Goal: Task Accomplishment & Management: Manage account settings

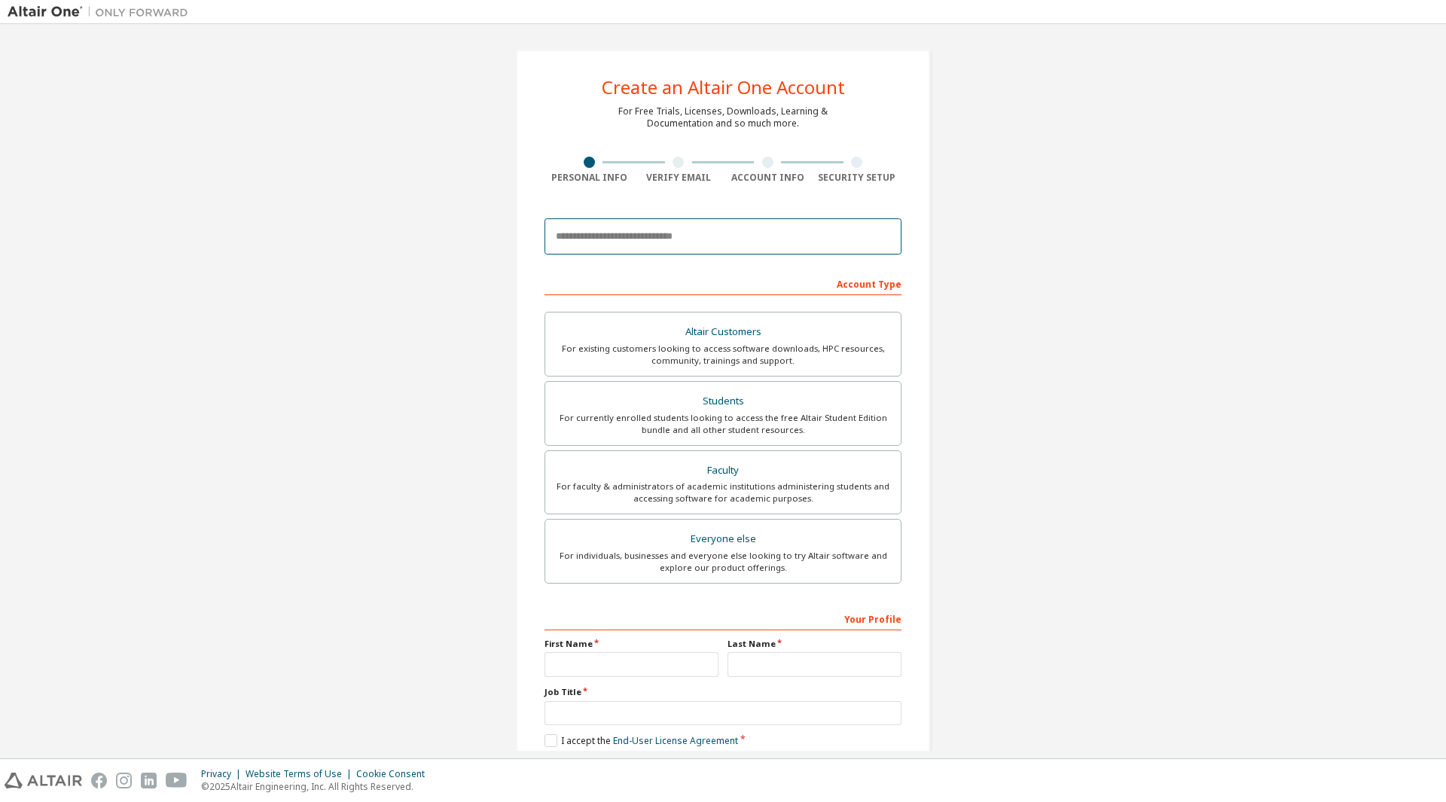
click at [744, 237] on input "email" at bounding box center [722, 236] width 357 height 36
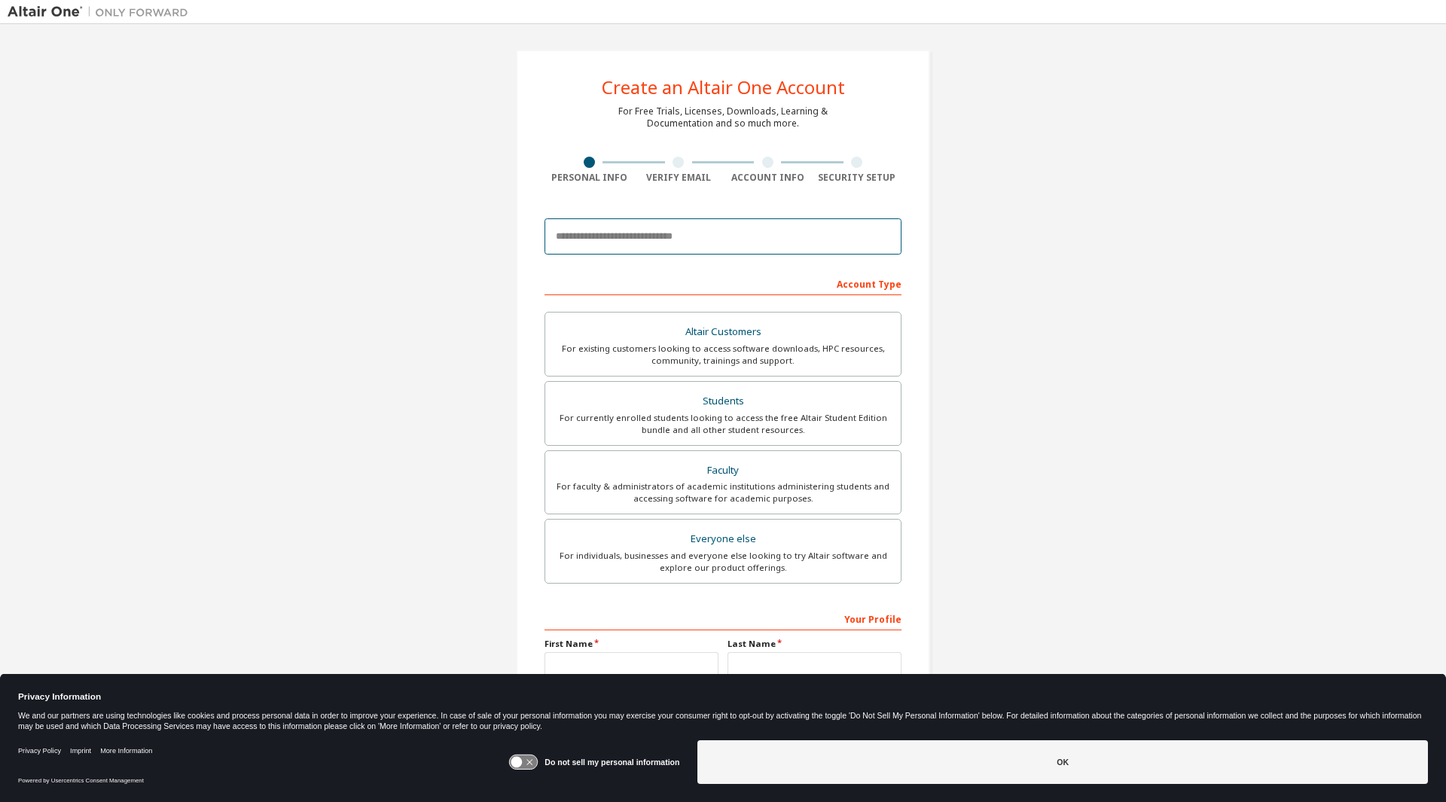
click at [741, 238] on input "email" at bounding box center [722, 236] width 357 height 36
type input "**********"
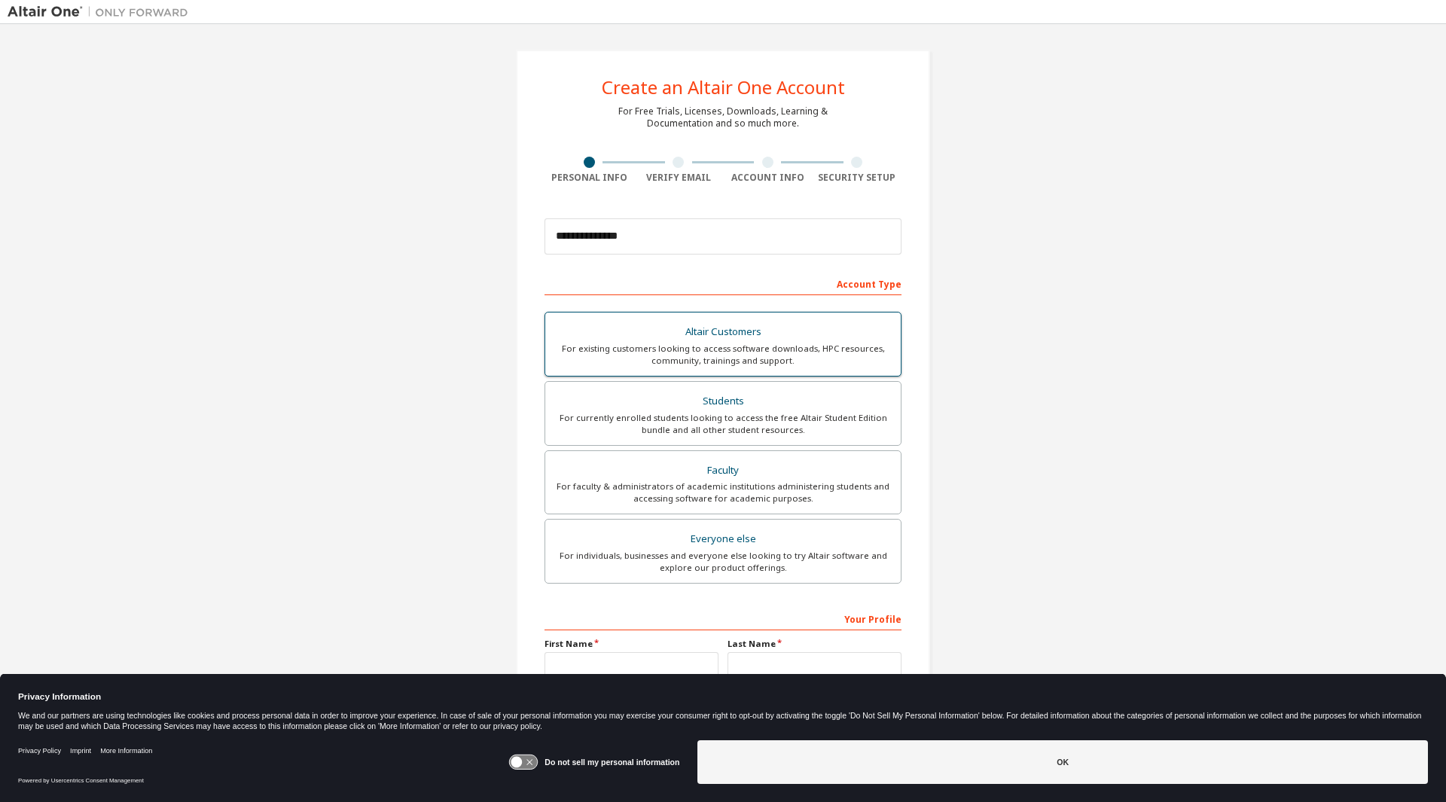
click at [782, 343] on div "For existing customers looking to access software downloads, HPC resources, com…" at bounding box center [722, 355] width 337 height 24
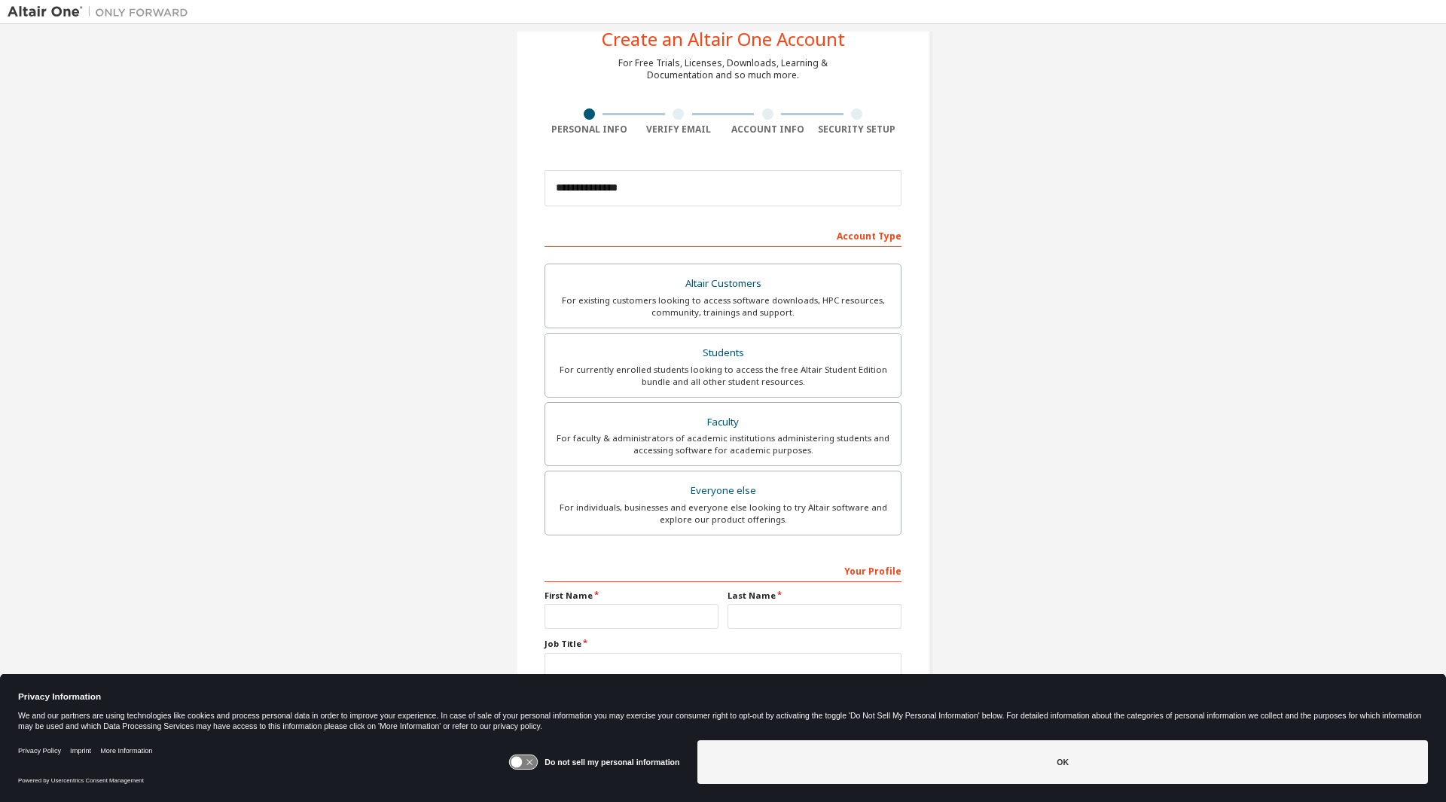
scroll to position [75, 0]
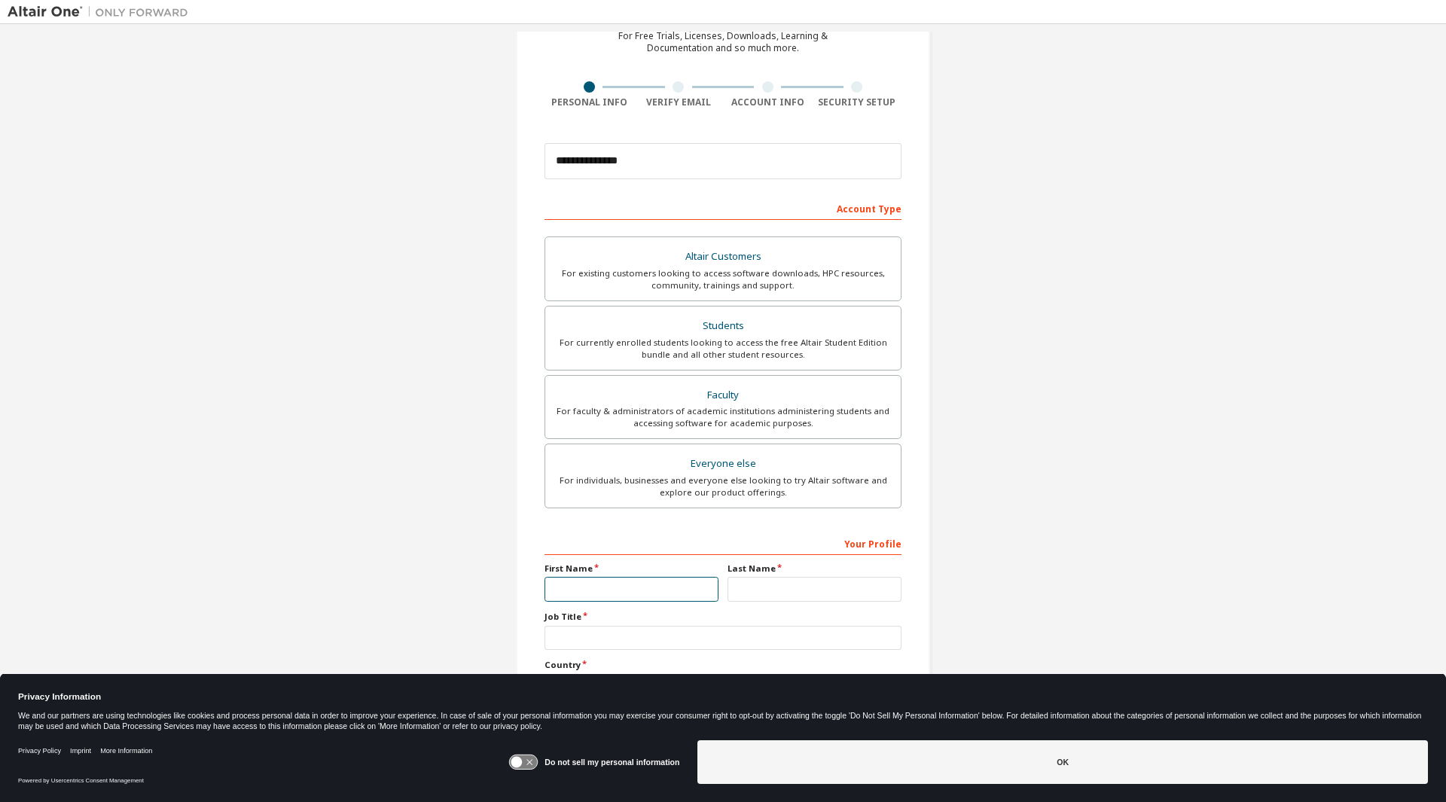
click at [635, 595] on input "text" at bounding box center [631, 589] width 174 height 25
type input "****"
click at [838, 589] on input "text" at bounding box center [814, 589] width 174 height 25
type input "****"
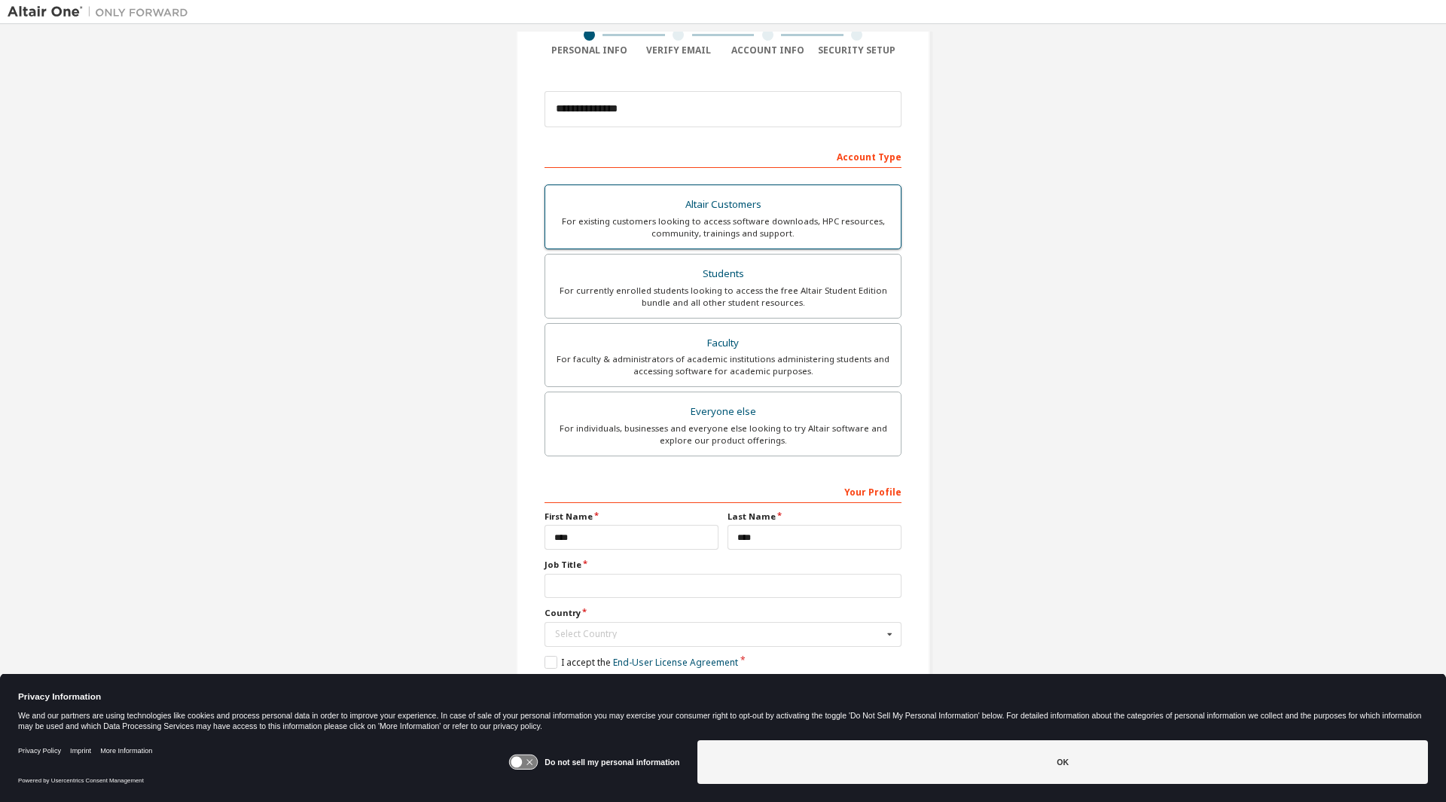
click at [783, 223] on div "For existing customers looking to access software downloads, HPC resources, com…" at bounding box center [722, 227] width 337 height 24
click at [639, 586] on input "text" at bounding box center [722, 586] width 357 height 25
click at [523, 761] on icon at bounding box center [516, 762] width 11 height 11
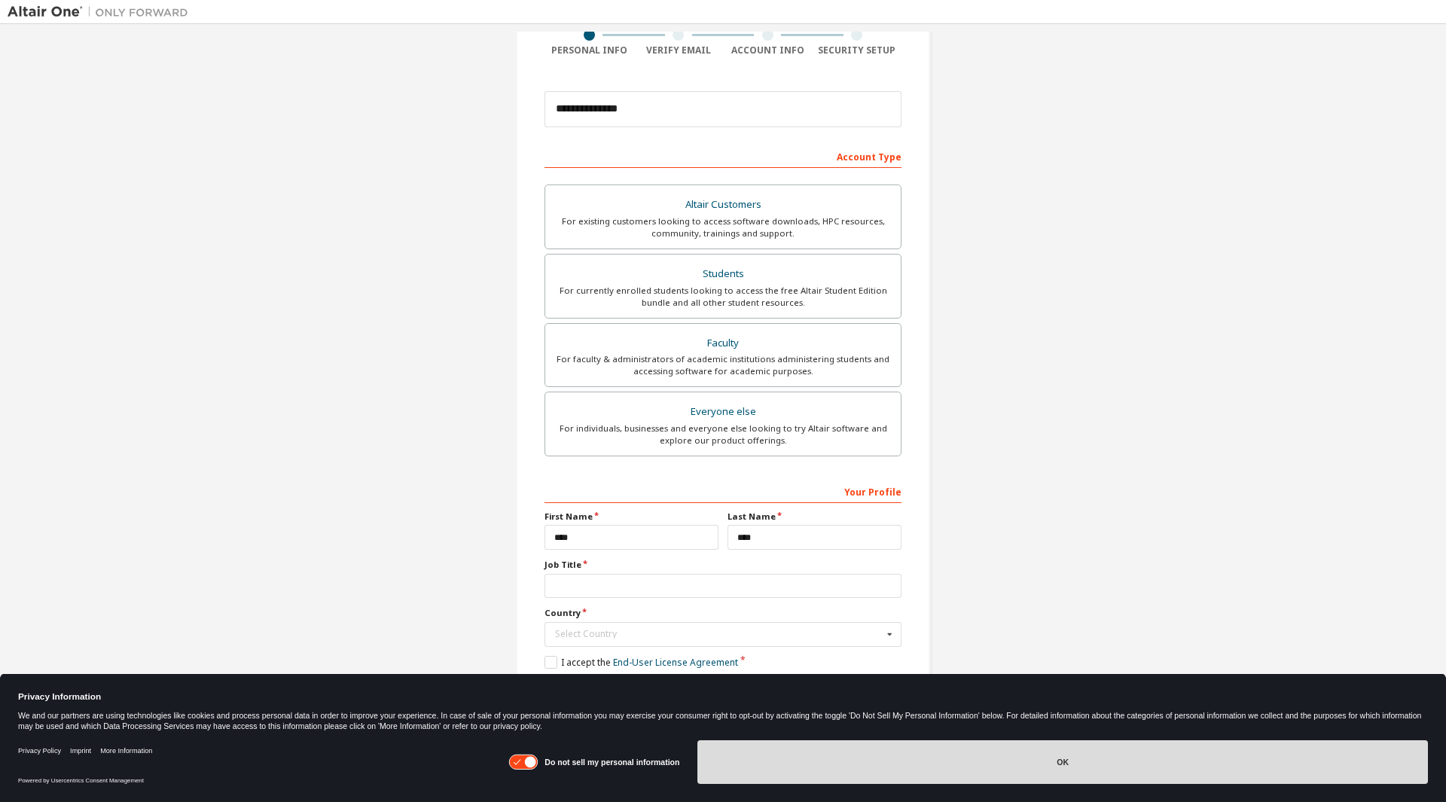
click at [1053, 763] on button "OK" at bounding box center [1062, 762] width 730 height 44
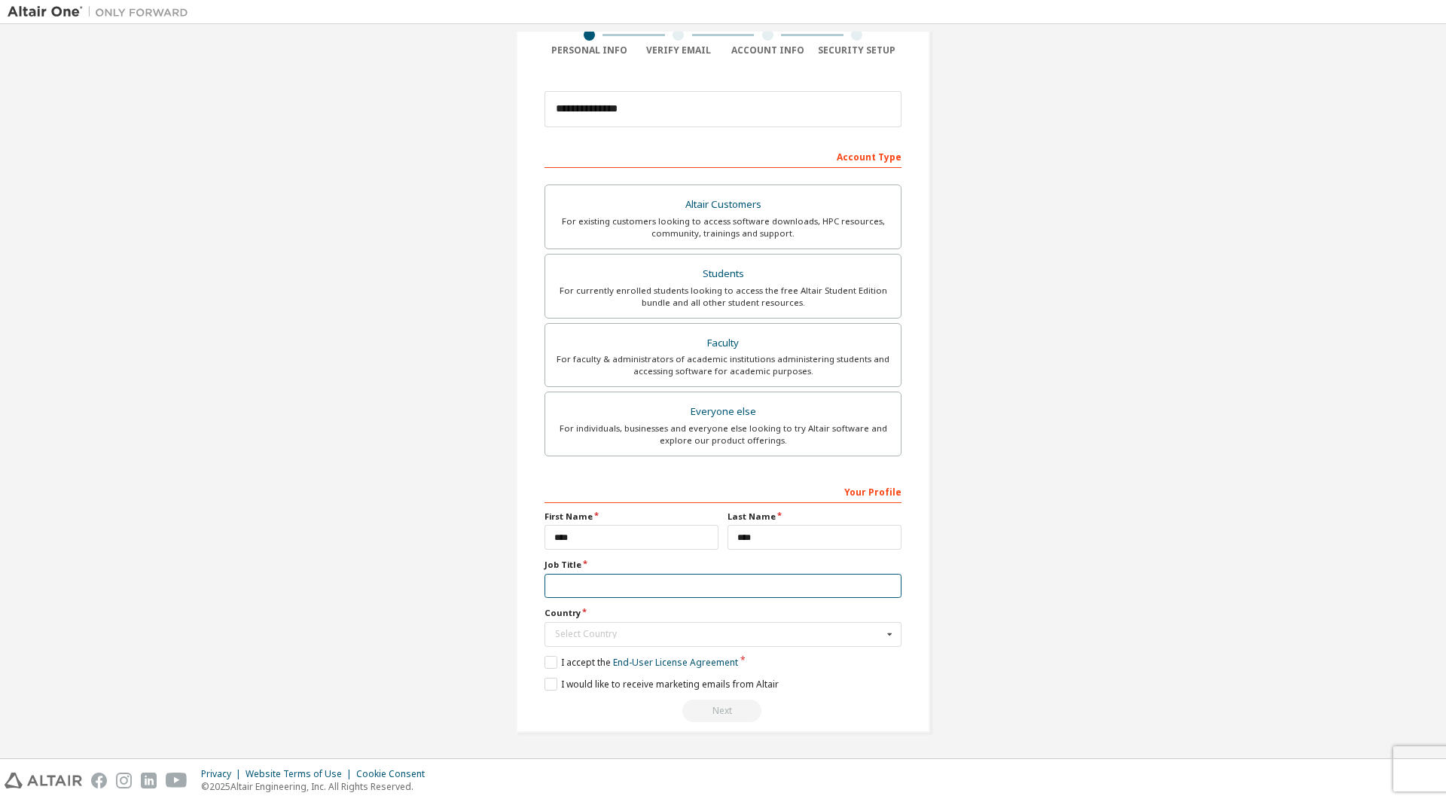
click at [727, 584] on input "text" at bounding box center [722, 586] width 357 height 25
type input "**********"
click at [803, 624] on input "text" at bounding box center [723, 634] width 355 height 23
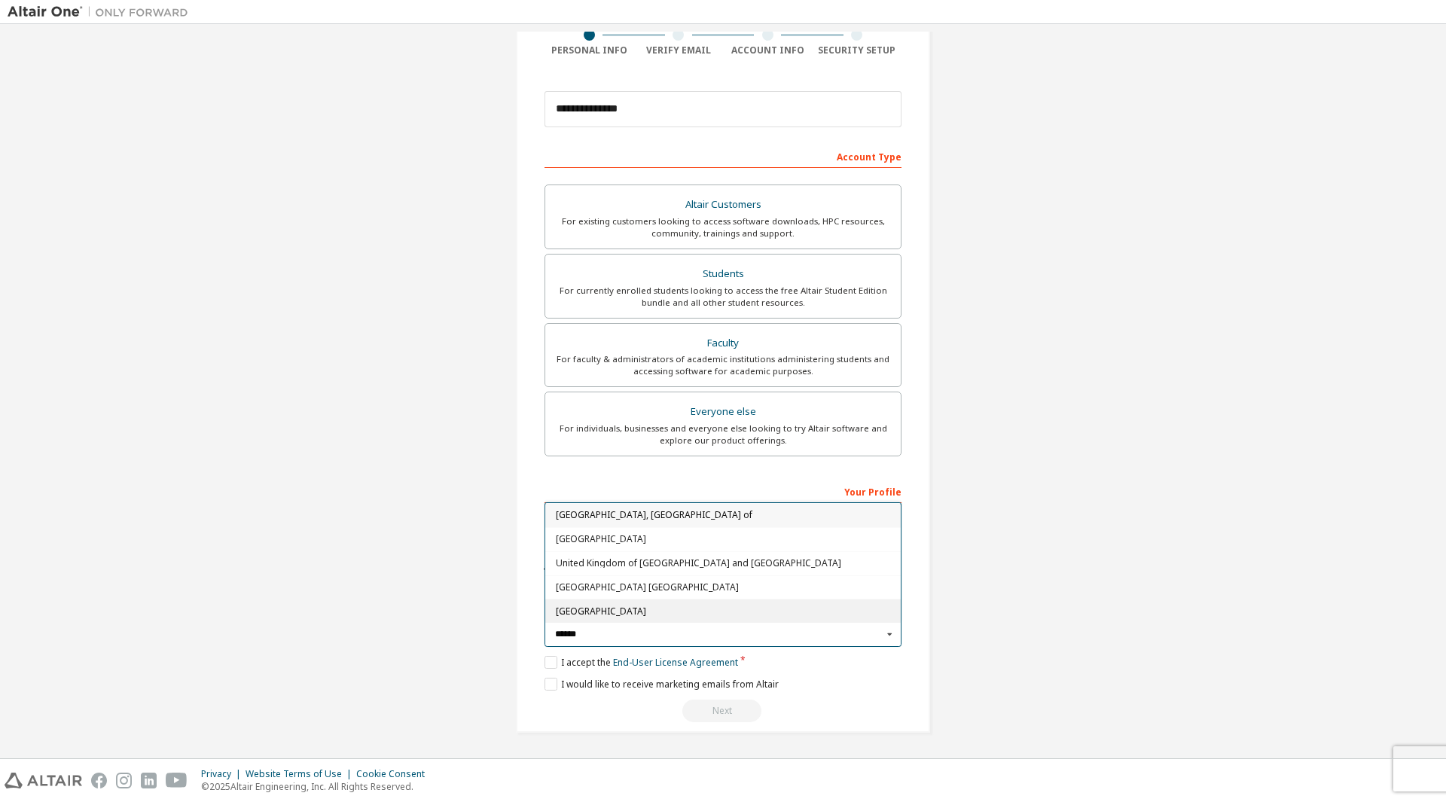
type input "******"
click at [663, 613] on span "United States of America" at bounding box center [723, 610] width 335 height 9
type input "***"
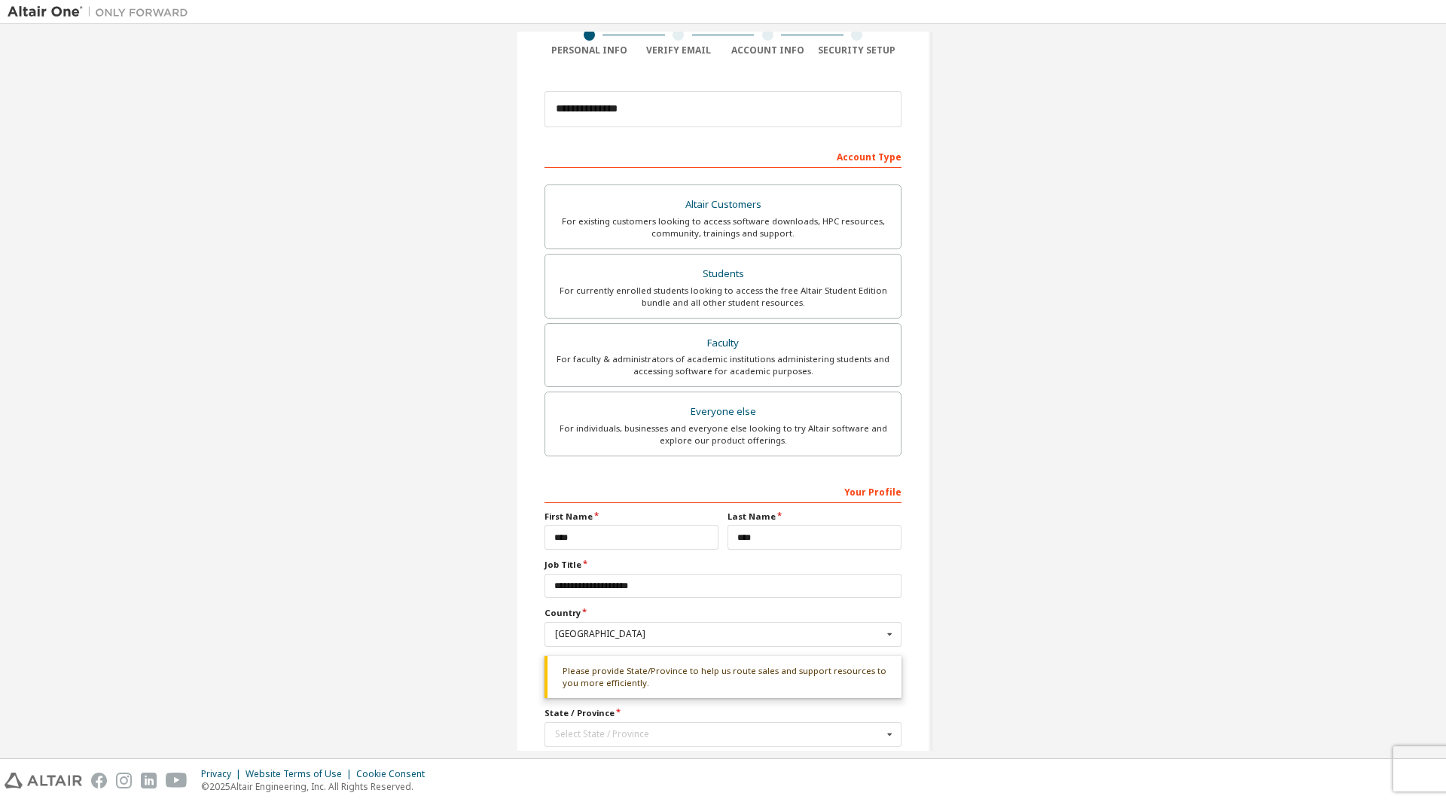
click at [1032, 629] on div "**********" at bounding box center [723, 377] width 1431 height 946
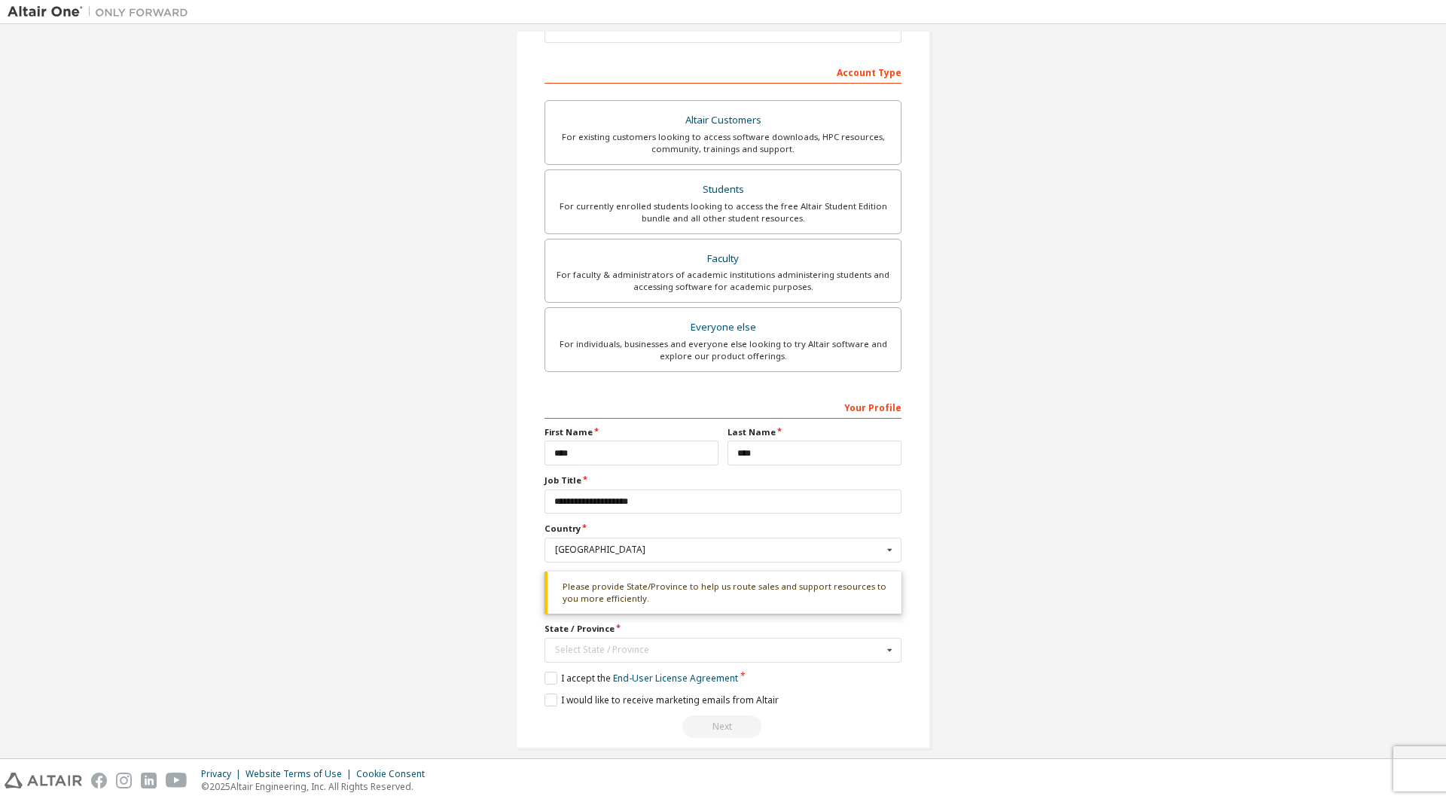
scroll to position [227, 0]
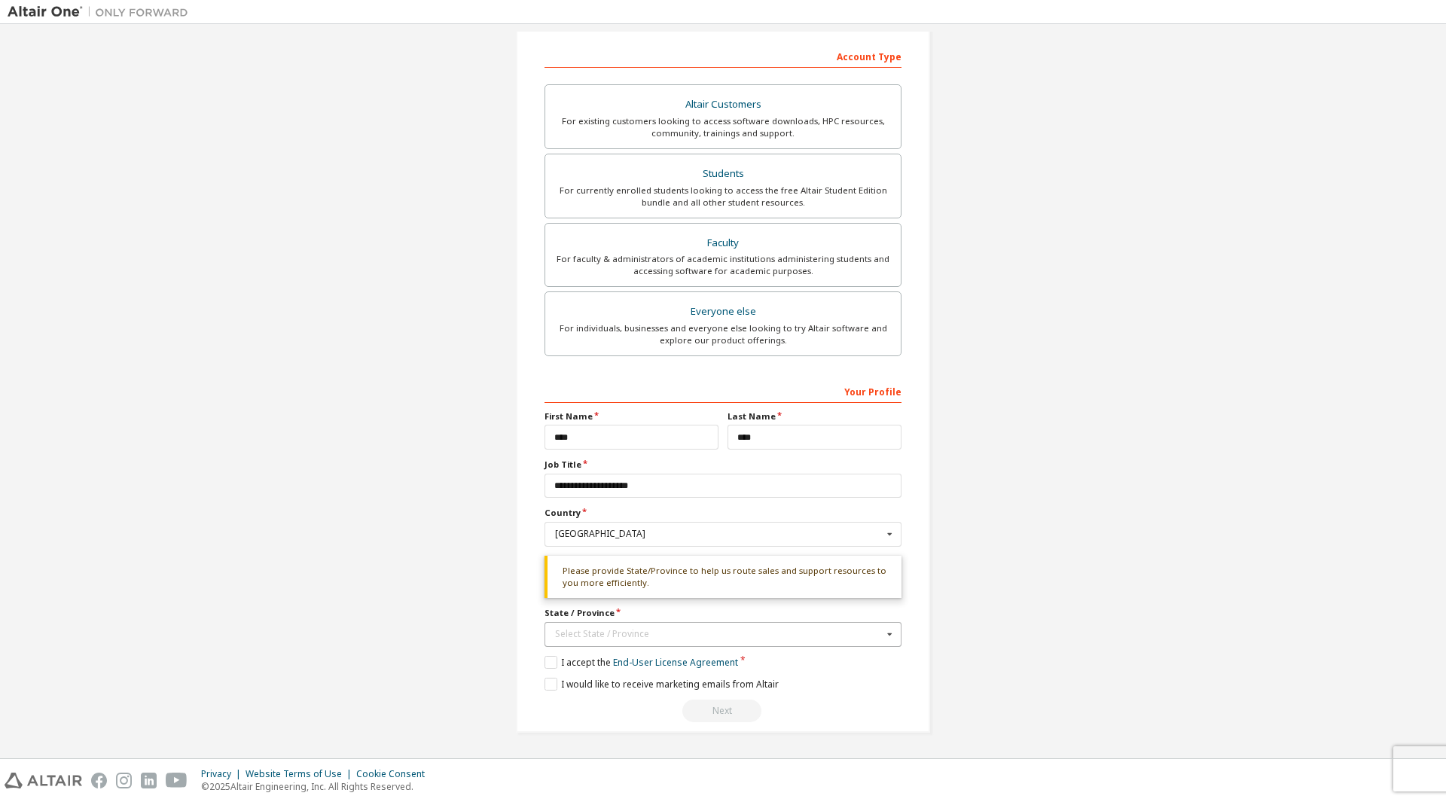
click at [890, 639] on icon at bounding box center [889, 634] width 19 height 23
type input "*"
click at [746, 607] on span "Florida" at bounding box center [723, 610] width 335 height 9
type input "**"
click at [1040, 651] on div "**********" at bounding box center [723, 277] width 1431 height 946
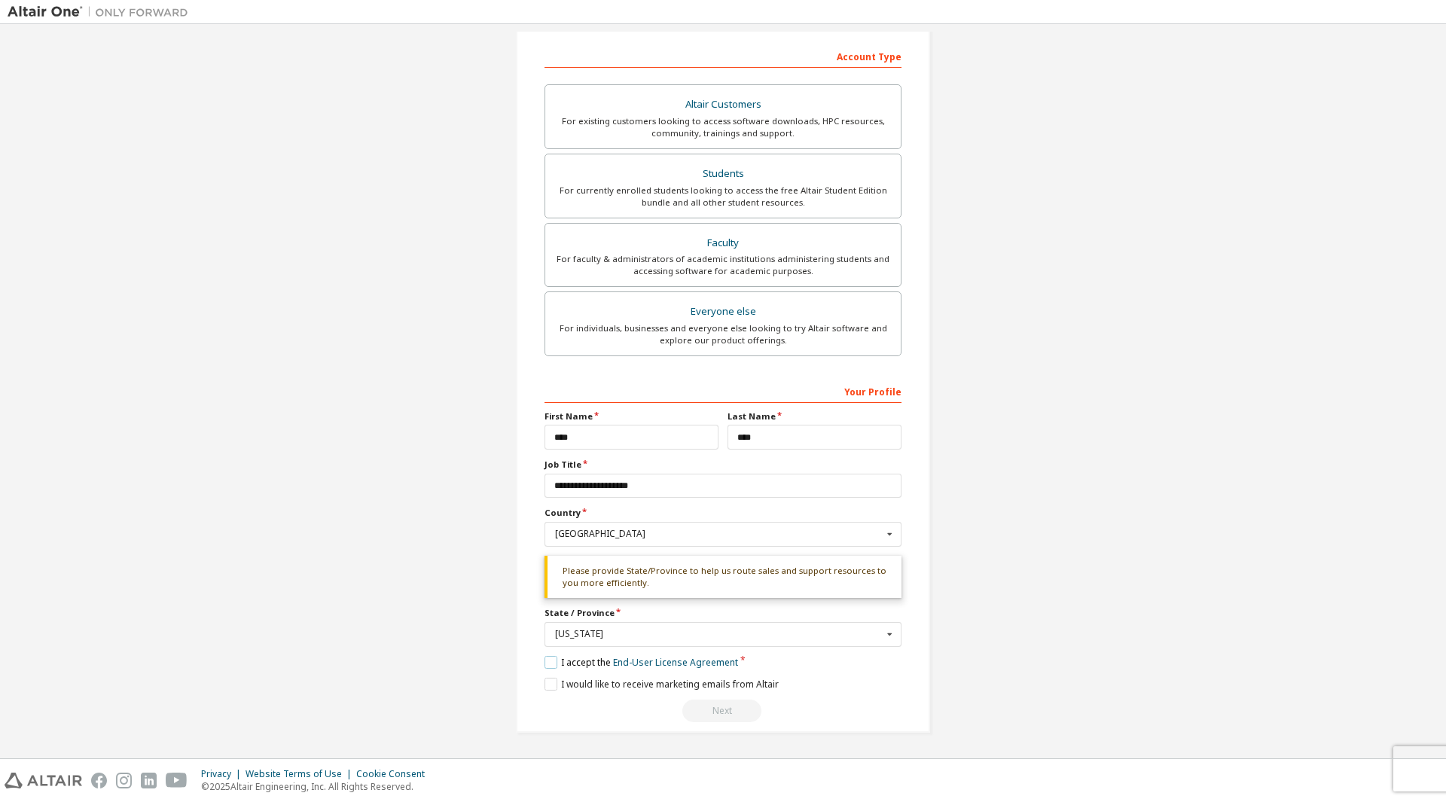
click at [553, 661] on label "I accept the End-User License Agreement" at bounding box center [641, 662] width 194 height 13
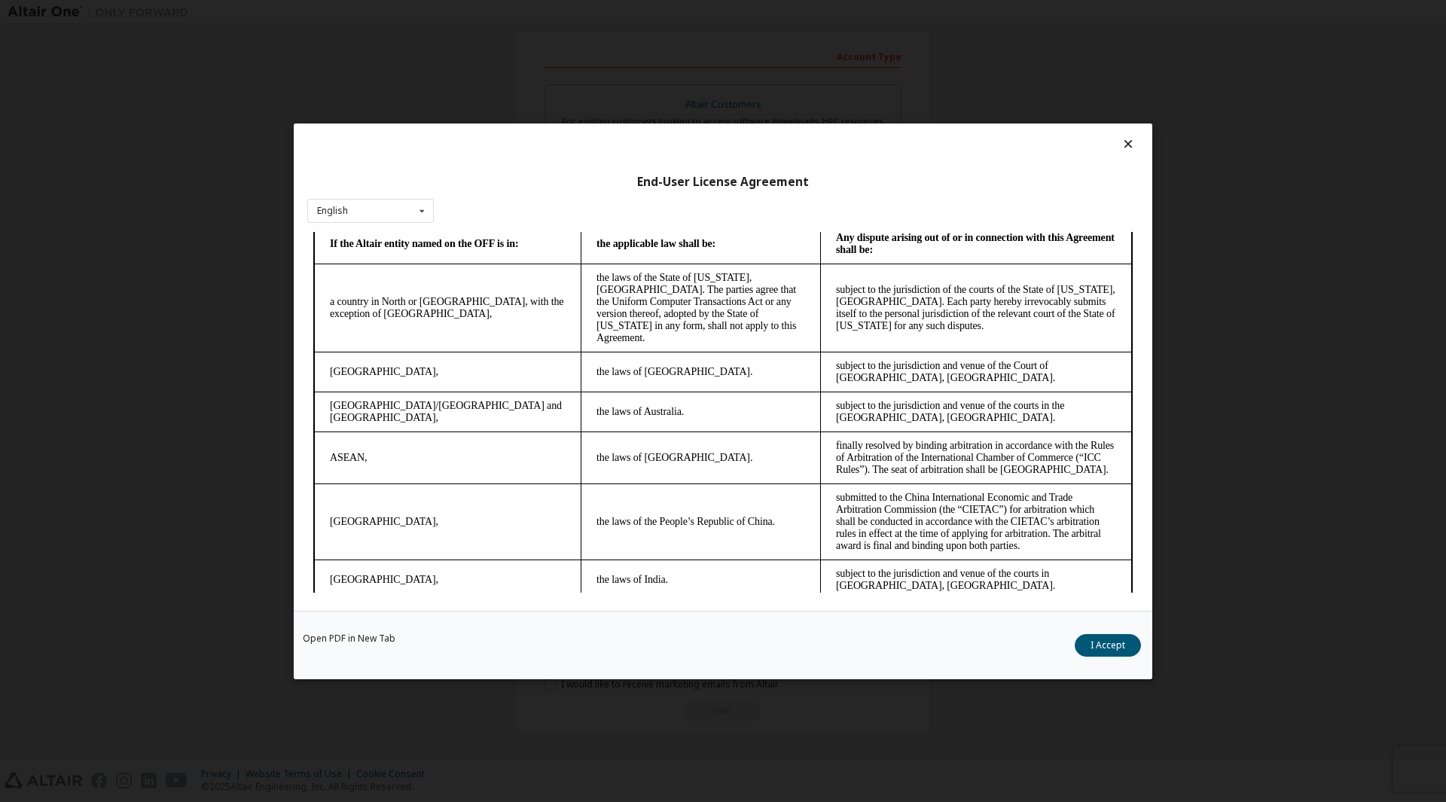
scroll to position [3766, 0]
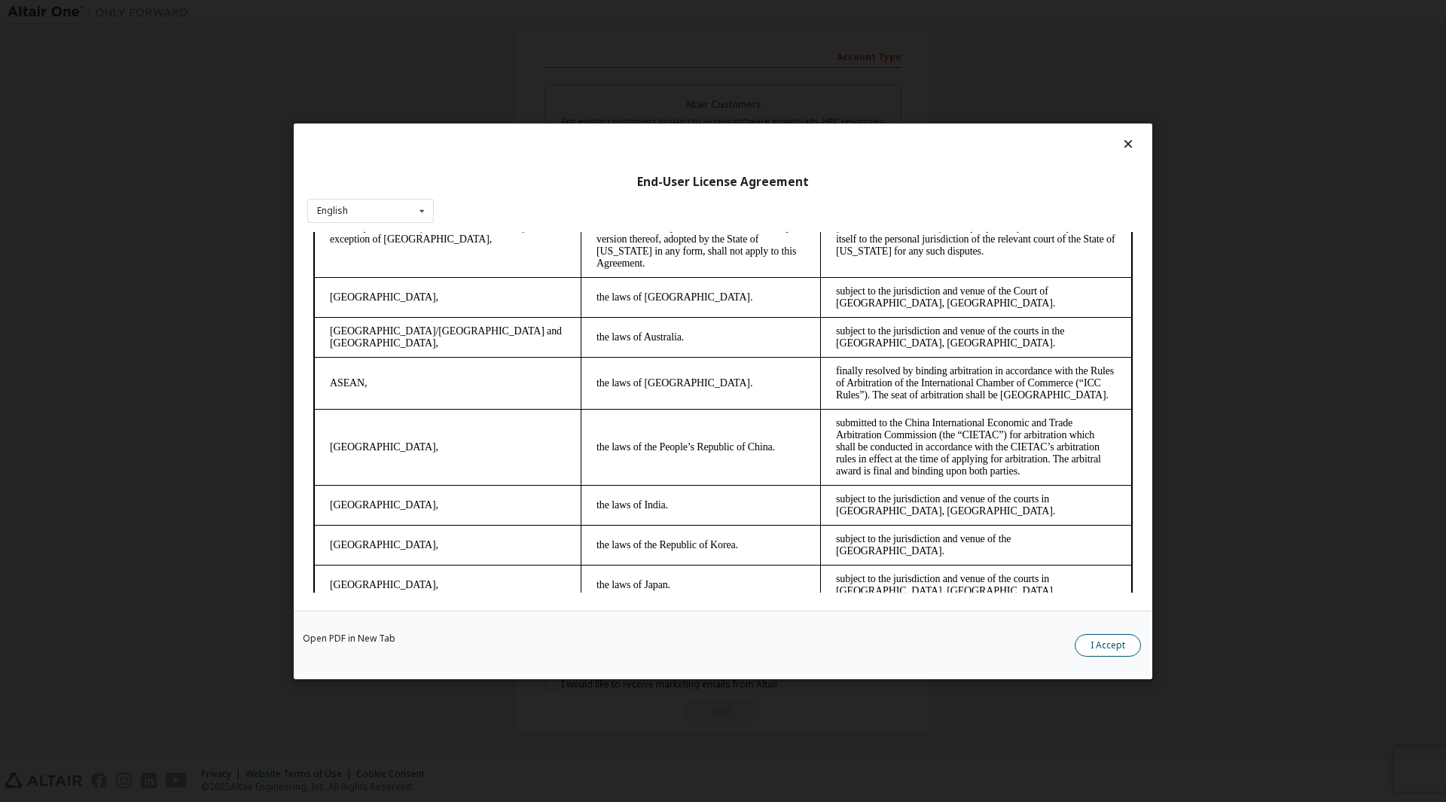
click at [1123, 640] on button "I Accept" at bounding box center [1107, 644] width 66 height 23
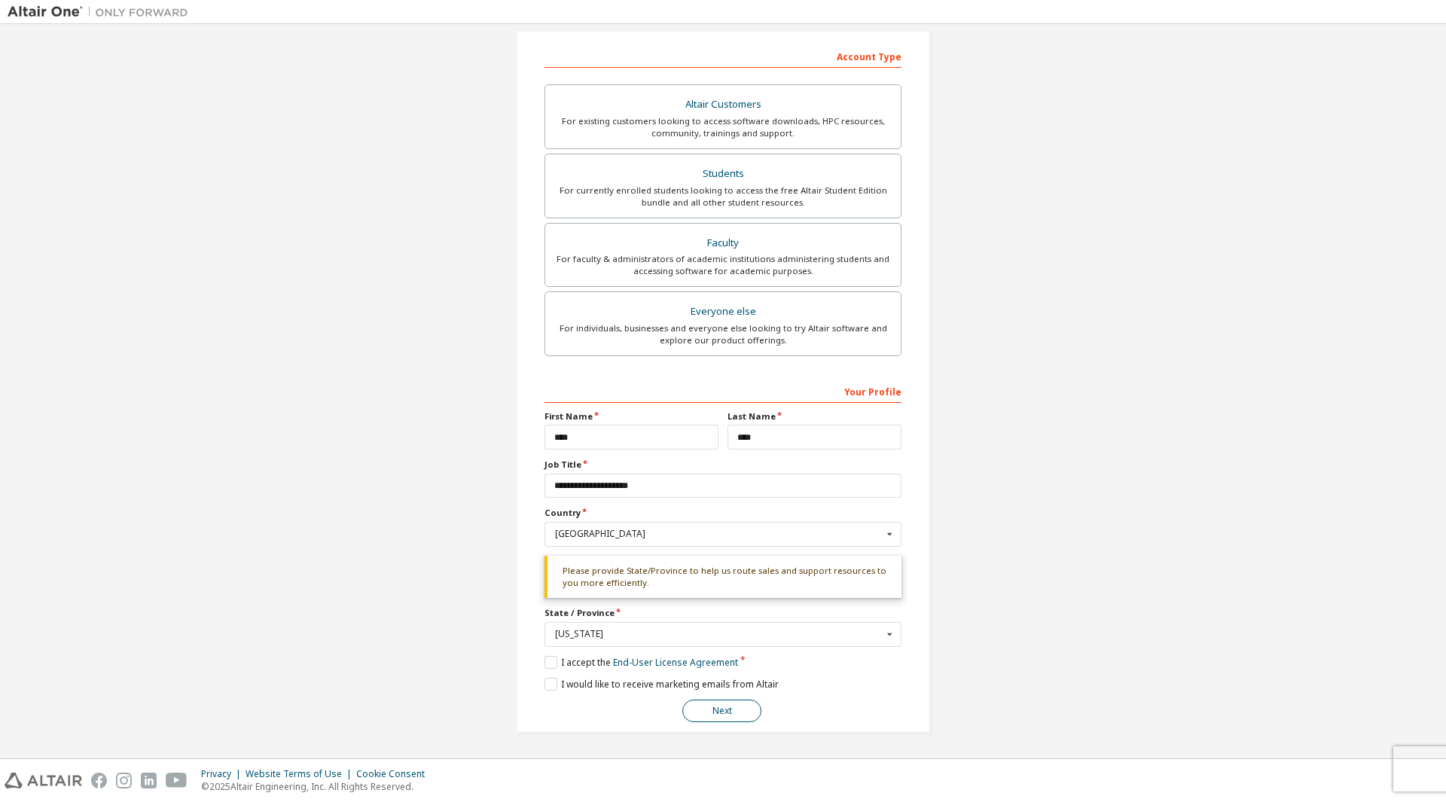
click at [715, 711] on button "Next" at bounding box center [721, 710] width 79 height 23
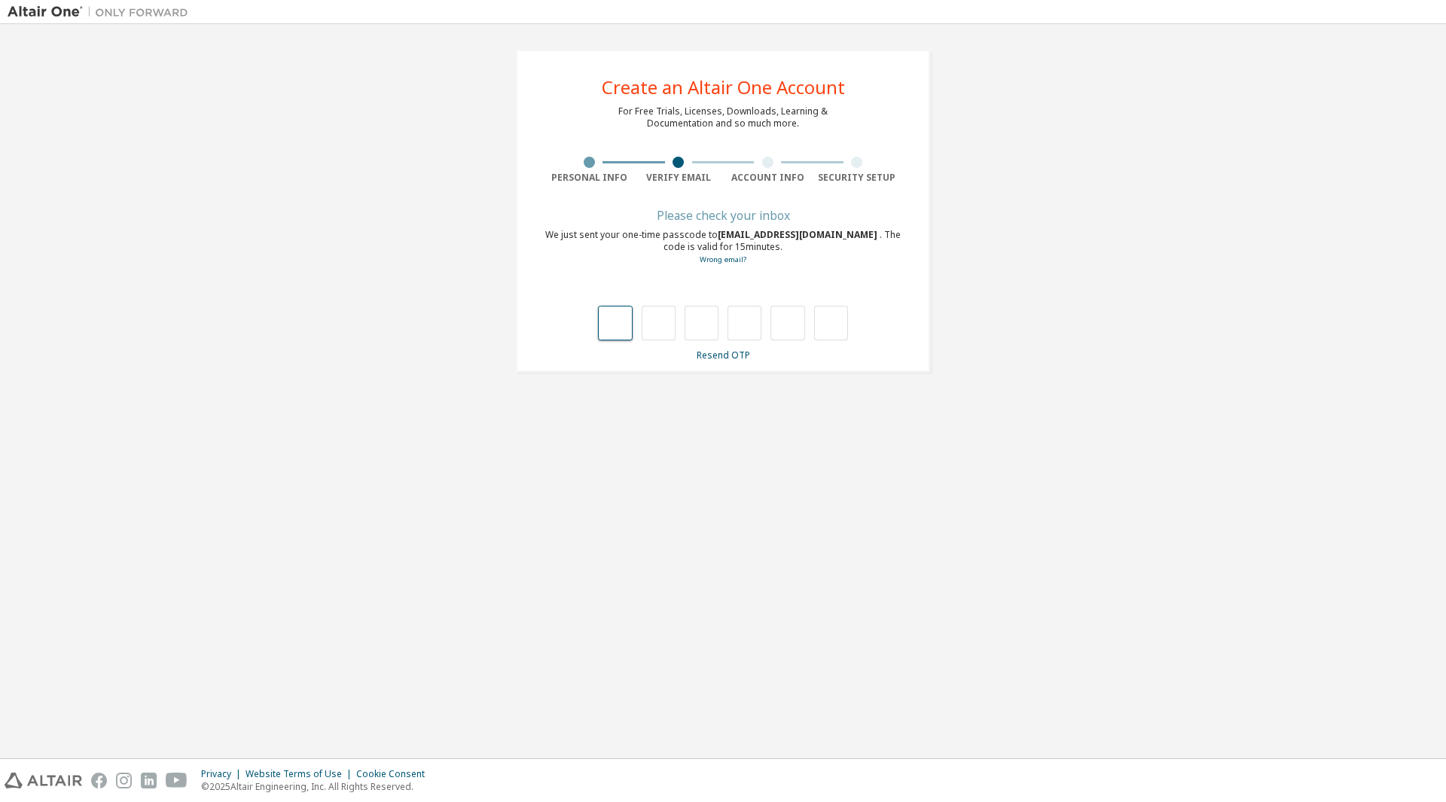
click at [615, 315] on input "text" at bounding box center [615, 323] width 34 height 35
type input "*"
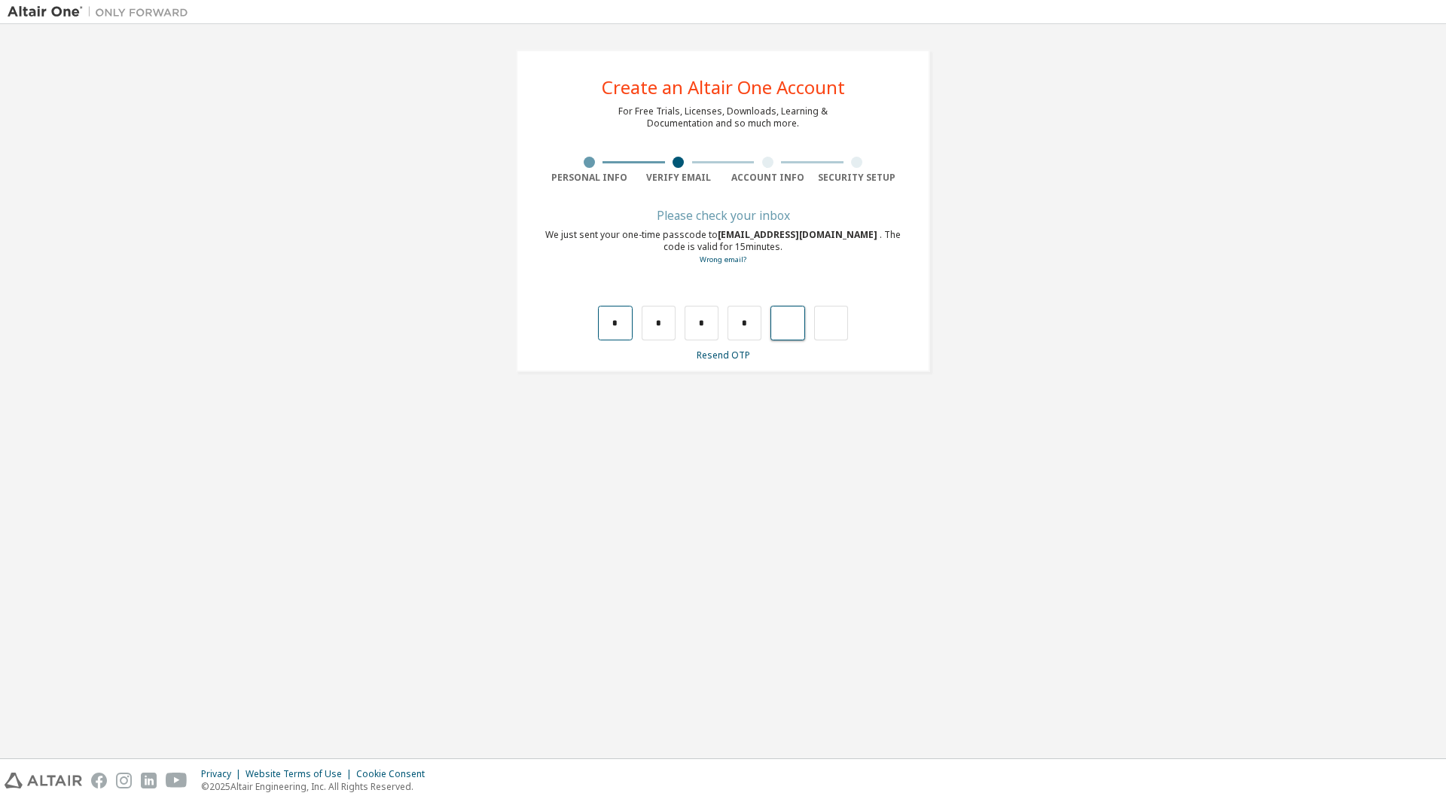
type input "*"
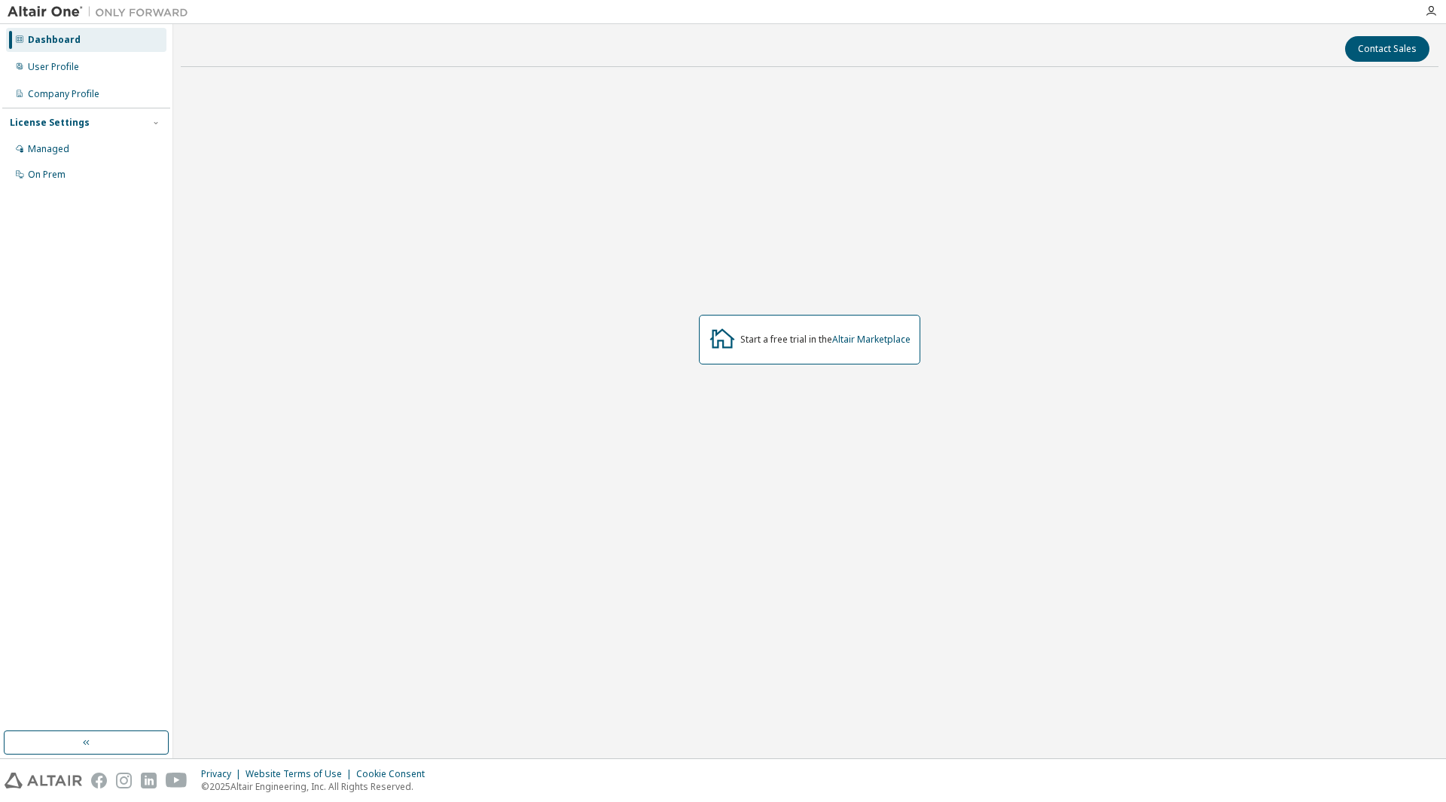
click at [63, 34] on div "Dashboard" at bounding box center [54, 40] width 53 height 12
click at [54, 93] on div "Company Profile" at bounding box center [64, 94] width 72 height 12
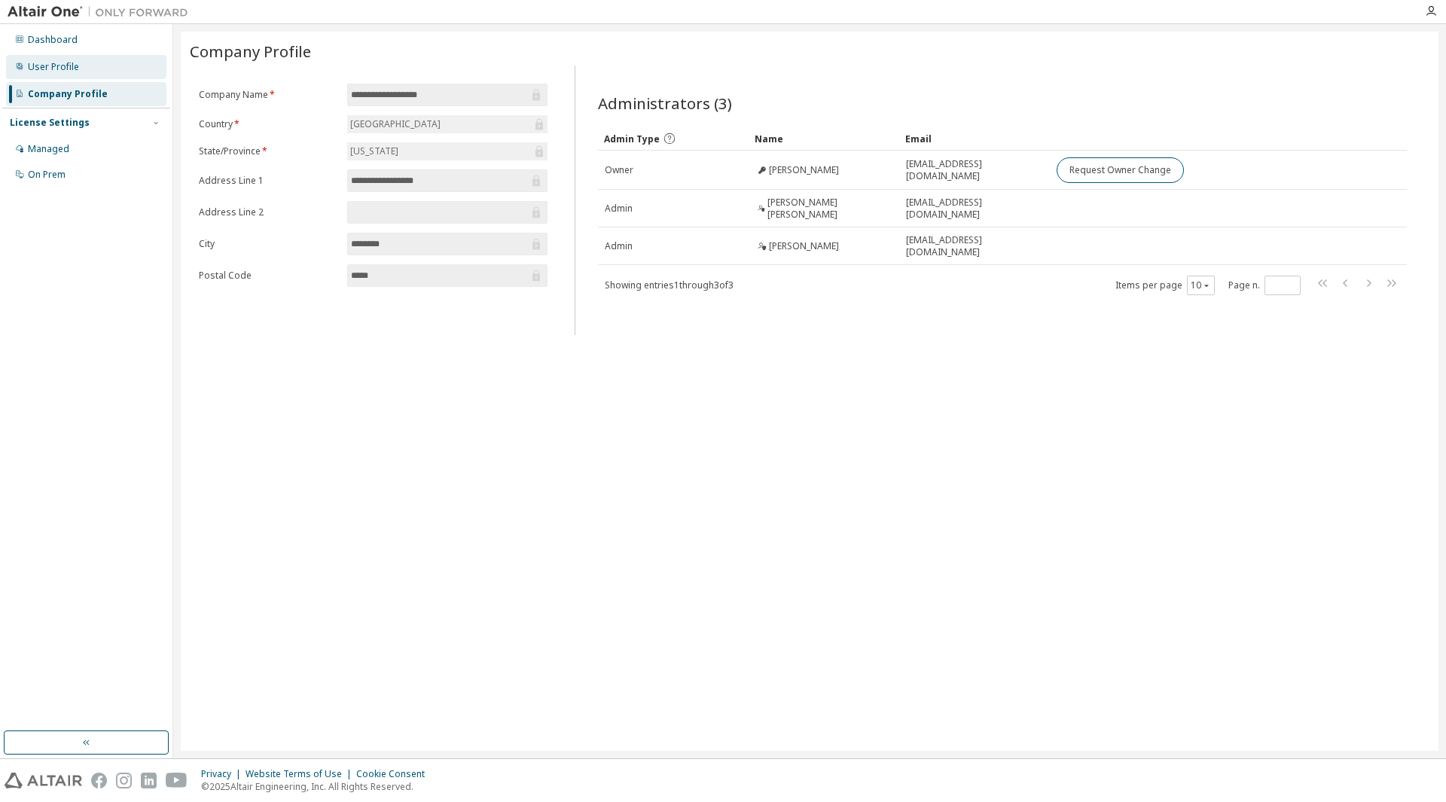
click at [53, 62] on div "User Profile" at bounding box center [53, 67] width 51 height 12
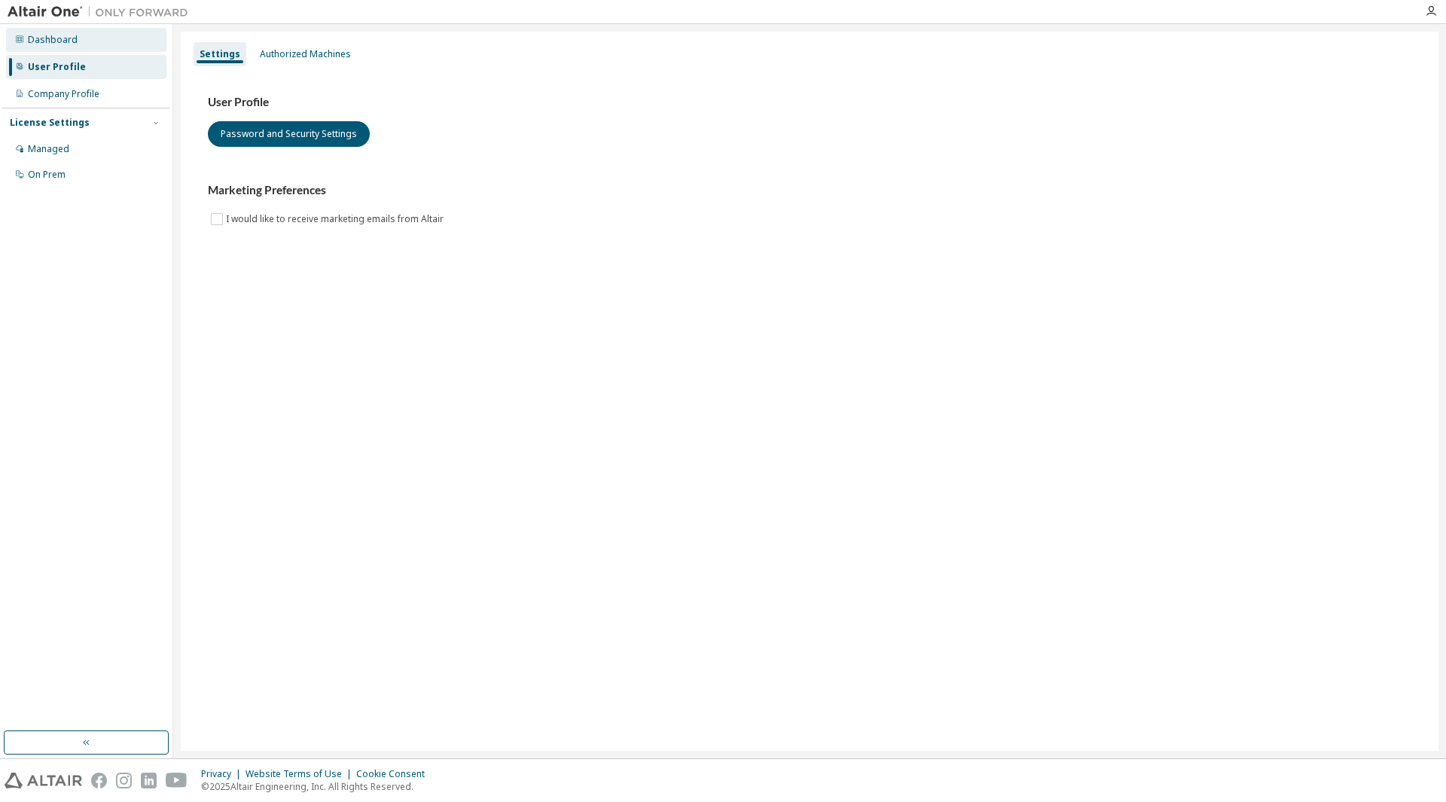
click at [53, 41] on div "Dashboard" at bounding box center [53, 40] width 50 height 12
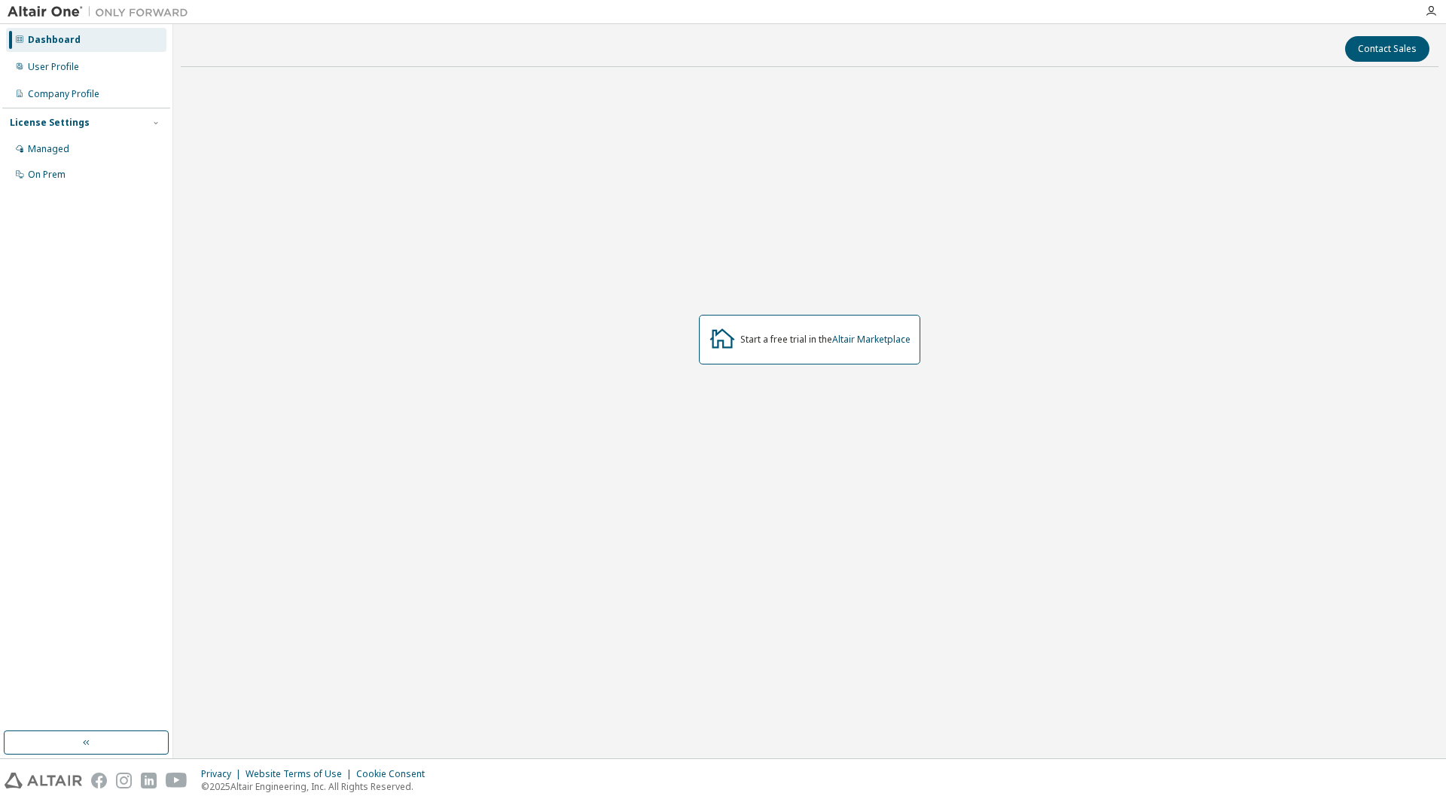
click at [48, 2] on div at bounding box center [98, 11] width 196 height 23
drag, startPoint x: 49, startPoint y: 8, endPoint x: 146, endPoint y: 13, distance: 97.2
click at [50, 8] on img at bounding box center [102, 12] width 188 height 15
click at [146, 13] on img at bounding box center [102, 12] width 188 height 15
drag, startPoint x: 200, startPoint y: 14, endPoint x: 209, endPoint y: 15, distance: 9.9
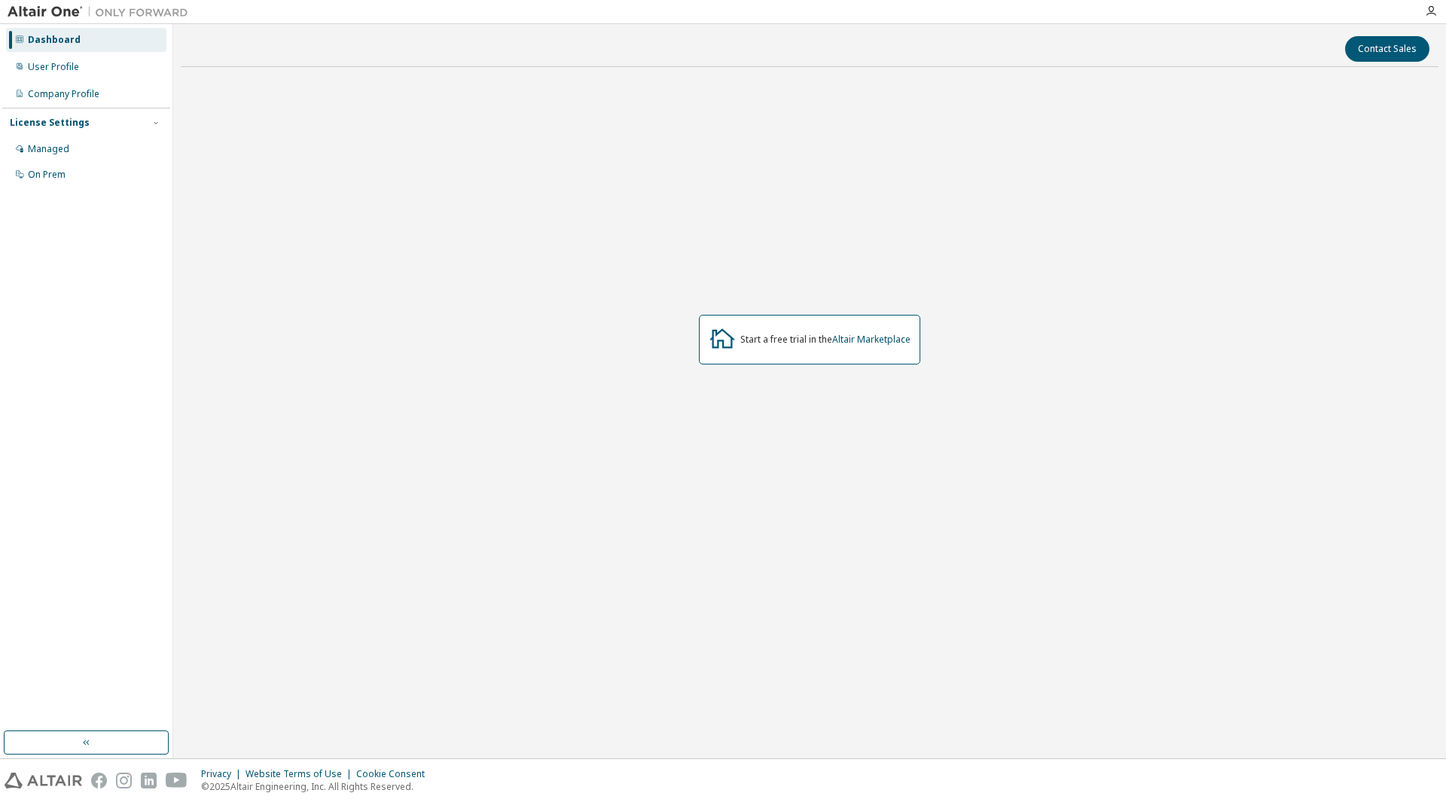
click at [202, 14] on div at bounding box center [806, 11] width 1220 height 23
click at [923, 64] on div "Contact Sales Start a free trial in the Altair Marketplace" at bounding box center [809, 391] width 1257 height 719
click at [1433, 13] on icon "button" at bounding box center [1431, 11] width 12 height 12
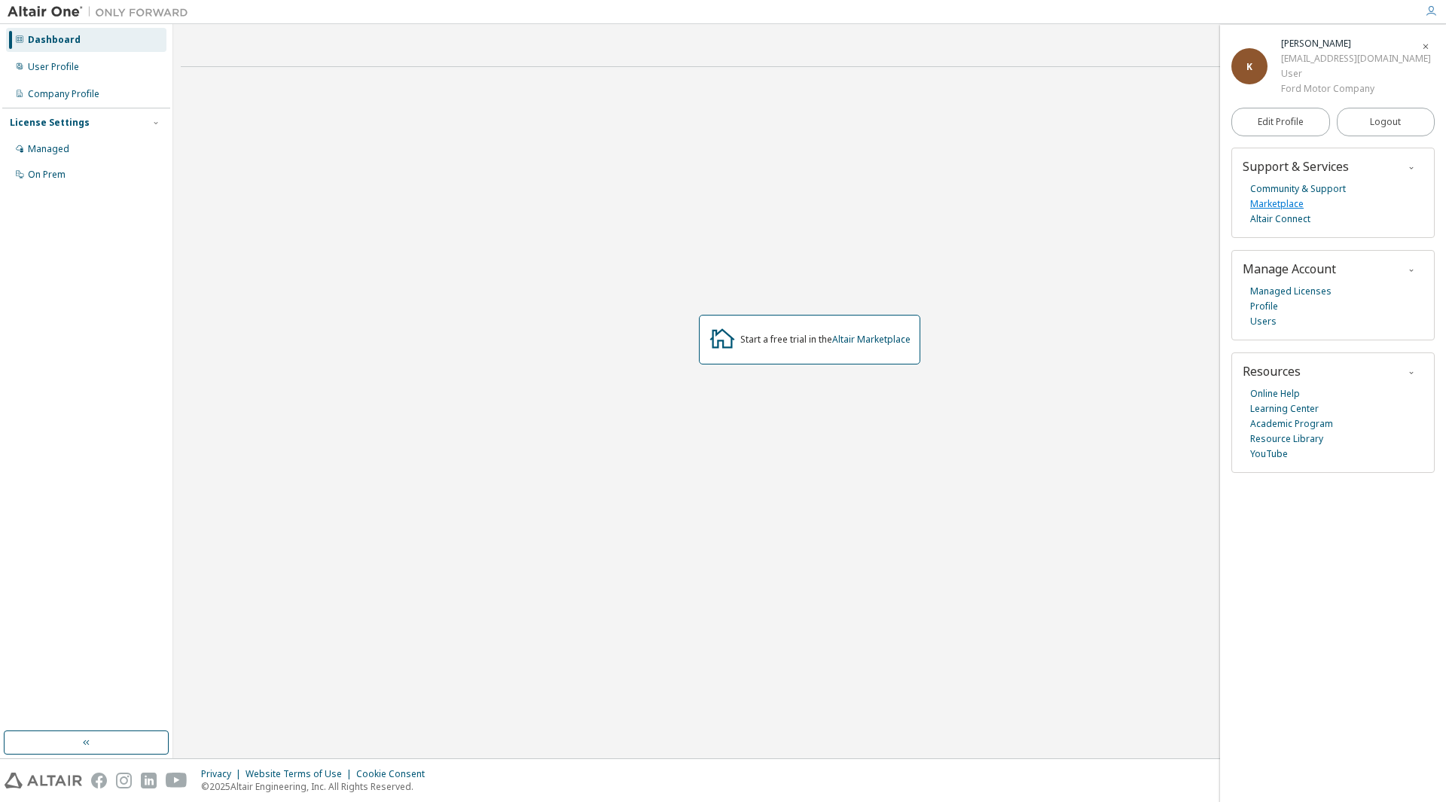
click at [1294, 205] on link "Marketplace" at bounding box center [1276, 204] width 53 height 15
